Goal: Information Seeking & Learning: Learn about a topic

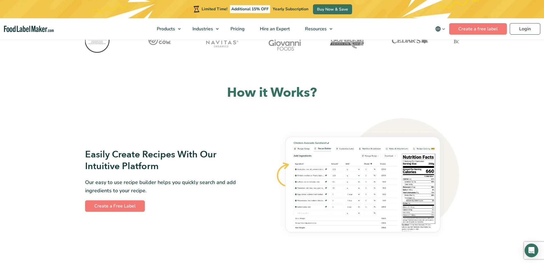
scroll to position [257, 0]
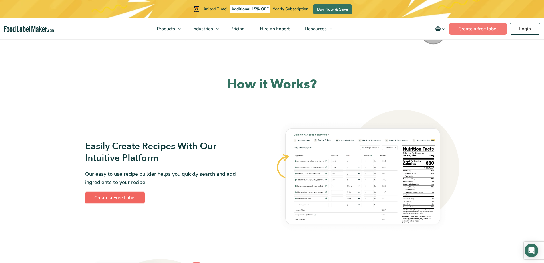
click at [126, 195] on link "Create a Free Label" at bounding box center [115, 197] width 60 height 11
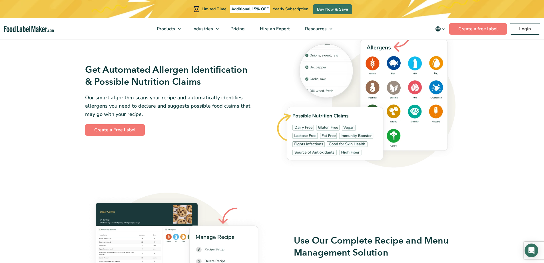
scroll to position [657, 0]
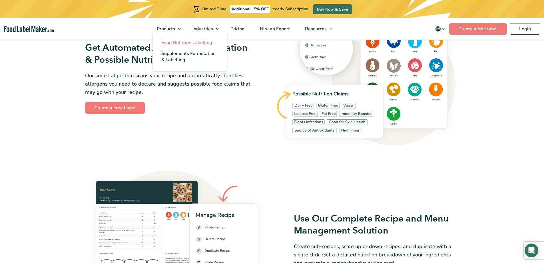
click at [179, 43] on span "Food Nutrition Labelling" at bounding box center [186, 42] width 51 height 6
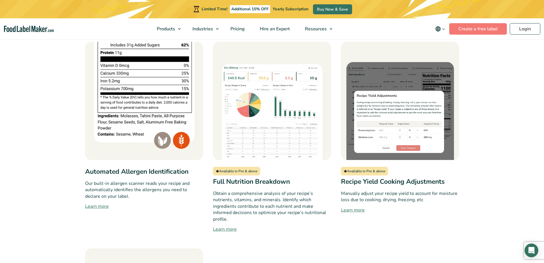
scroll to position [486, 0]
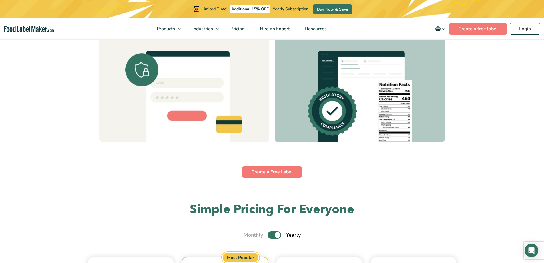
scroll to position [1810, 0]
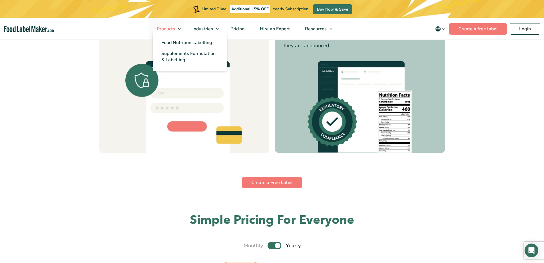
click at [180, 28] on link "Products" at bounding box center [166, 28] width 34 height 21
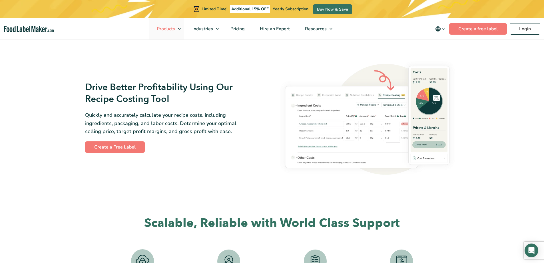
scroll to position [943, 0]
